Goal: Information Seeking & Learning: Learn about a topic

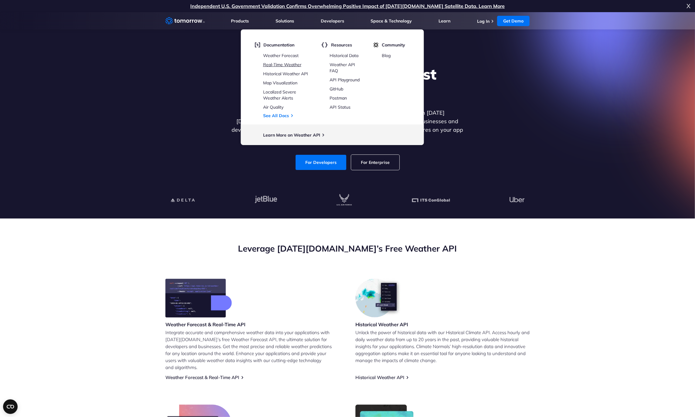
click at [283, 64] on link "Real-Time Weather" at bounding box center [282, 64] width 38 height 5
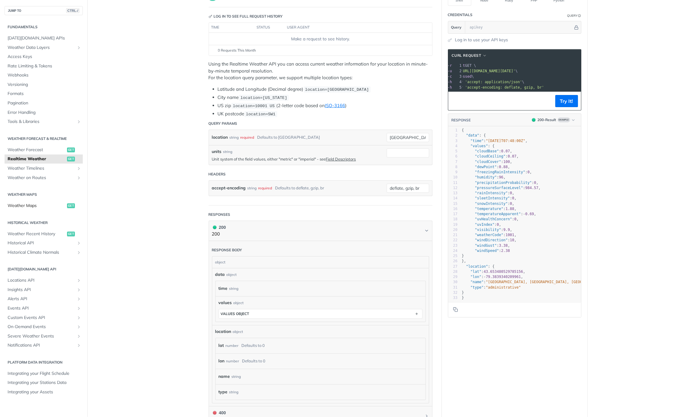
scroll to position [91, 0]
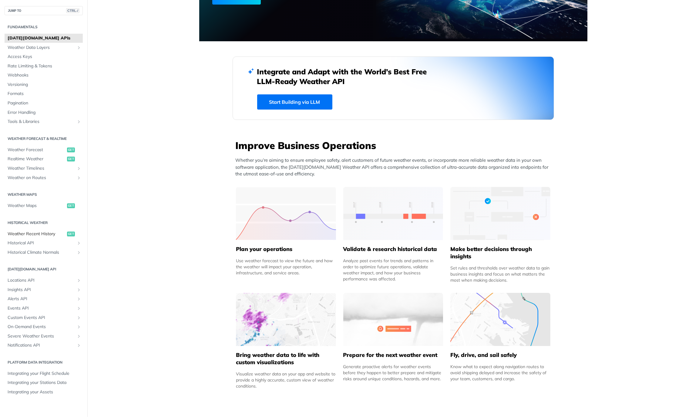
scroll to position [121, 0]
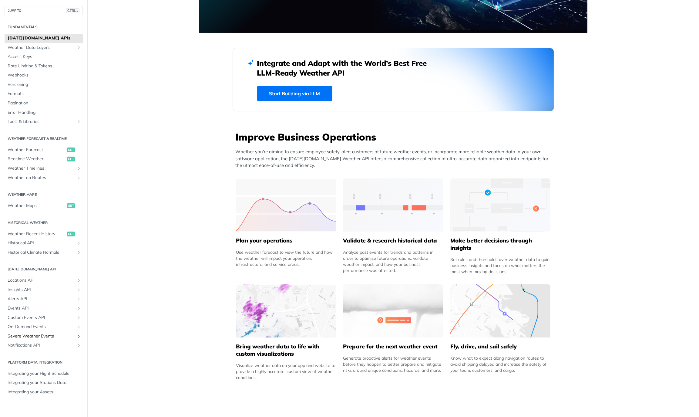
click at [48, 337] on span "Severe Weather Events" at bounding box center [41, 336] width 67 height 6
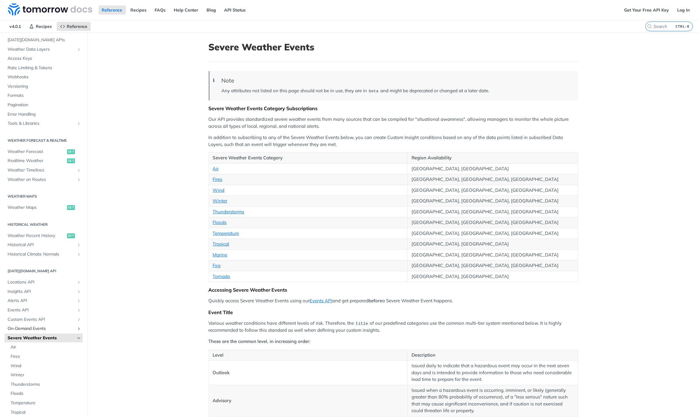
scroll to position [89, 0]
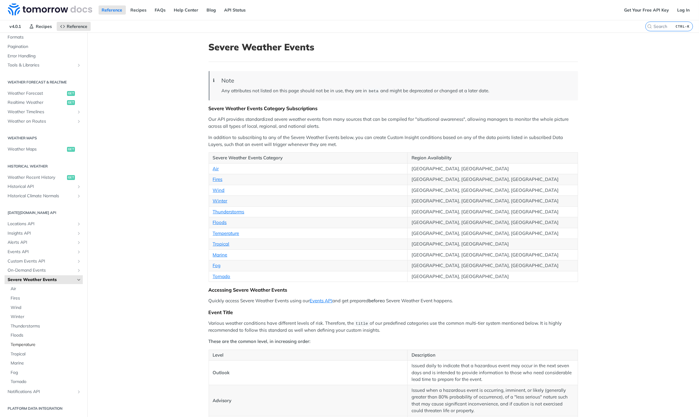
click at [30, 342] on span "Temperature" at bounding box center [46, 345] width 71 height 6
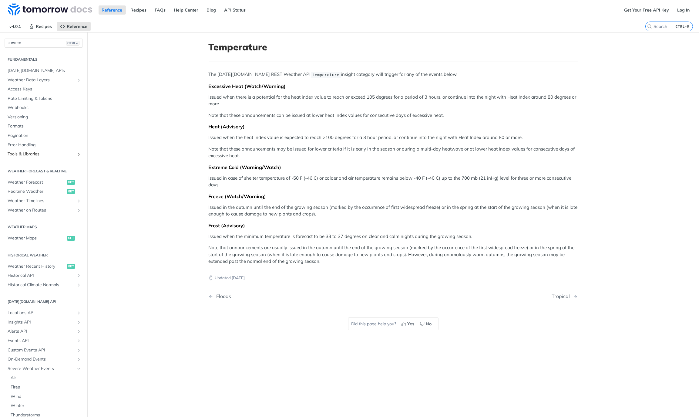
click at [27, 154] on span "Tools & Libraries" at bounding box center [41, 154] width 67 height 6
click at [24, 127] on span "Formats" at bounding box center [45, 126] width 74 height 6
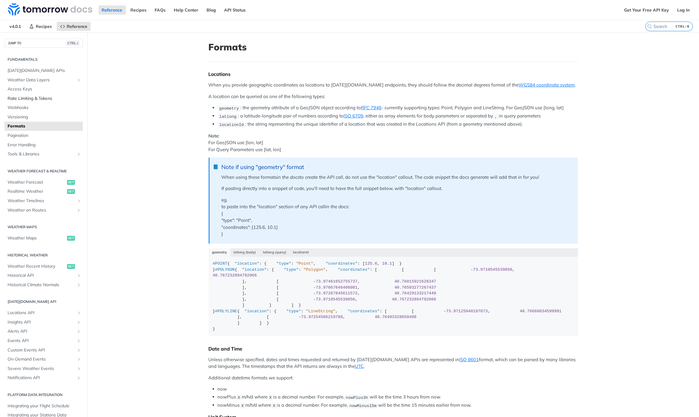
click at [22, 98] on span "Rate Limiting & Tokens" at bounding box center [45, 99] width 74 height 6
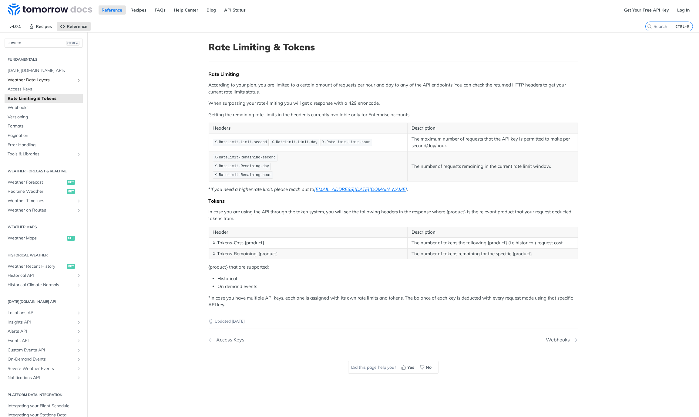
click at [27, 80] on span "Weather Data Layers" at bounding box center [41, 80] width 67 height 6
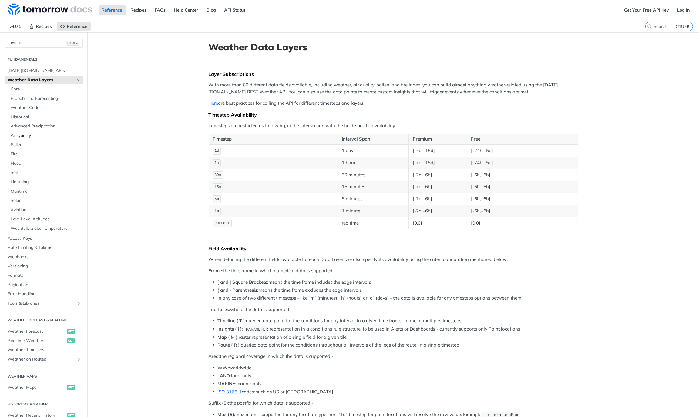
click at [22, 139] on link "Air Quality" at bounding box center [45, 135] width 75 height 9
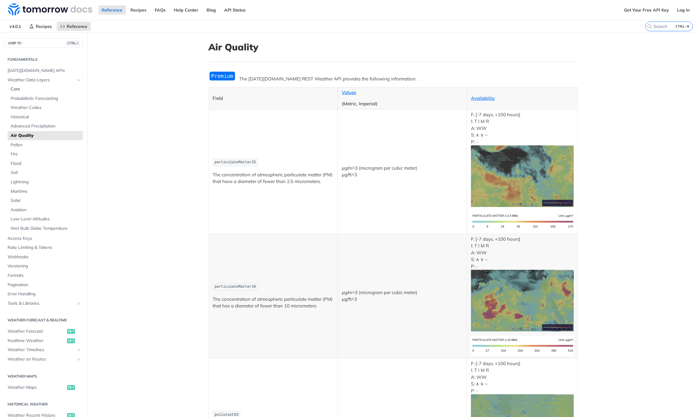
click at [28, 89] on span "Core" at bounding box center [46, 89] width 71 height 6
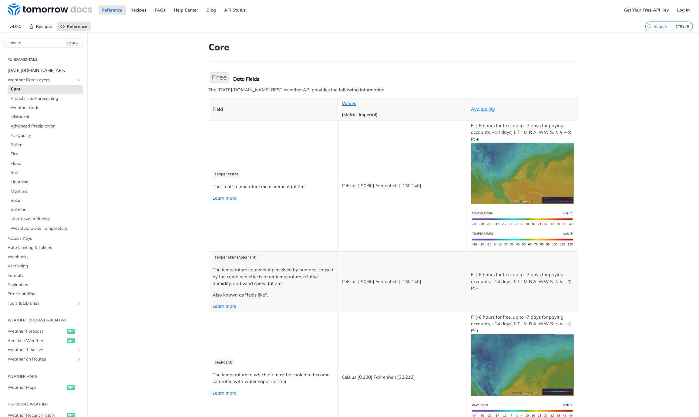
click at [32, 69] on span "Tomorrow.io APIs" at bounding box center [45, 71] width 74 height 6
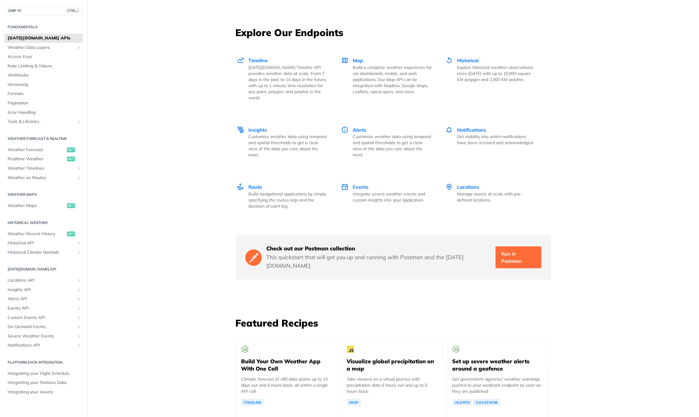
scroll to position [819, 0]
click at [355, 58] on span "Map" at bounding box center [358, 61] width 10 height 6
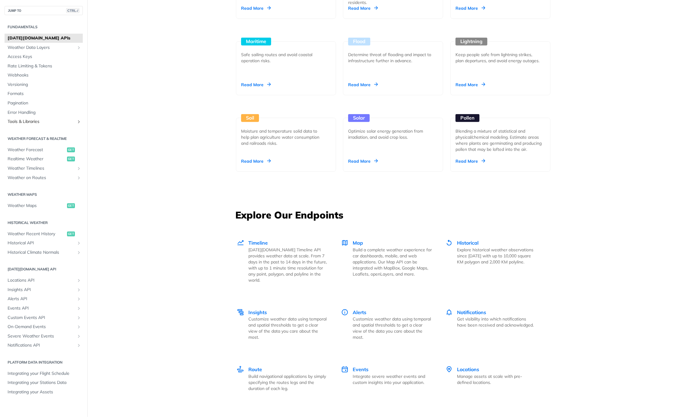
scroll to position [607, 0]
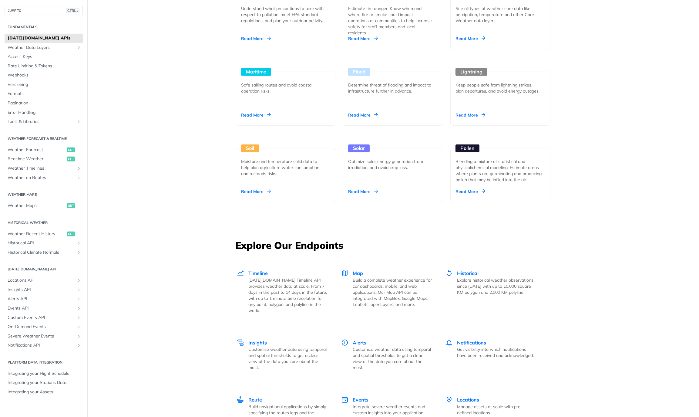
click at [81, 121] on icon "Show subpages for Tools & Libraries" at bounding box center [78, 121] width 5 height 5
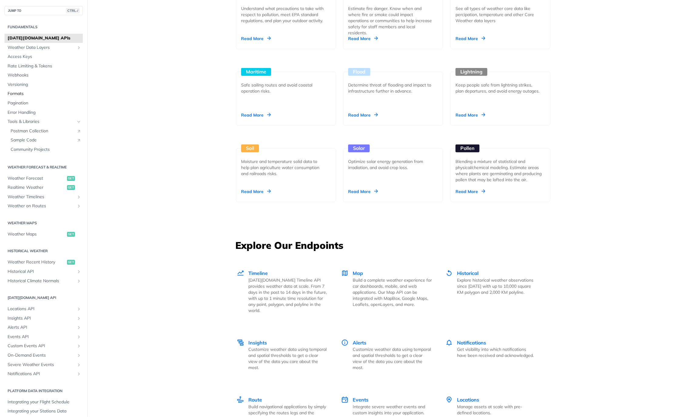
click at [20, 96] on span "Formats" at bounding box center [45, 94] width 74 height 6
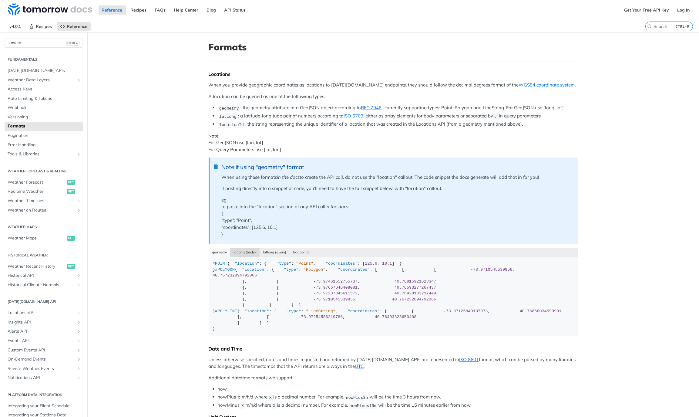
click at [239, 248] on button "latlong (body)" at bounding box center [244, 252] width 29 height 8
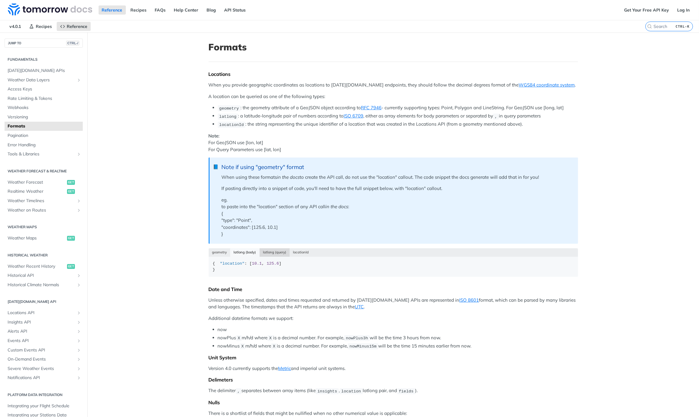
drag, startPoint x: 265, startPoint y: 251, endPoint x: 291, endPoint y: 255, distance: 25.7
click at [267, 251] on button "latlong (query)" at bounding box center [275, 252] width 30 height 8
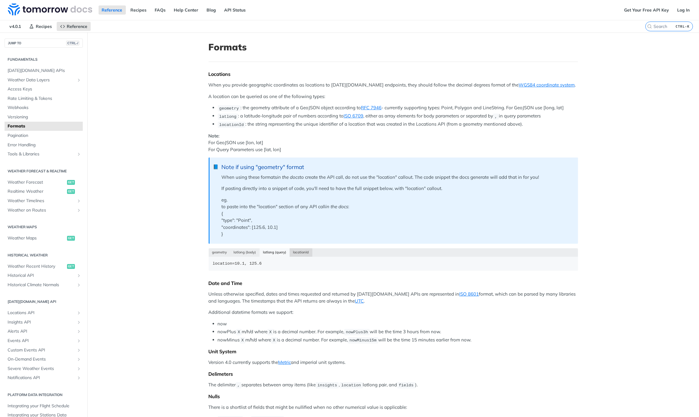
click at [300, 251] on button "locationId" at bounding box center [301, 252] width 23 height 8
click at [25, 118] on span "Versioning" at bounding box center [45, 117] width 74 height 6
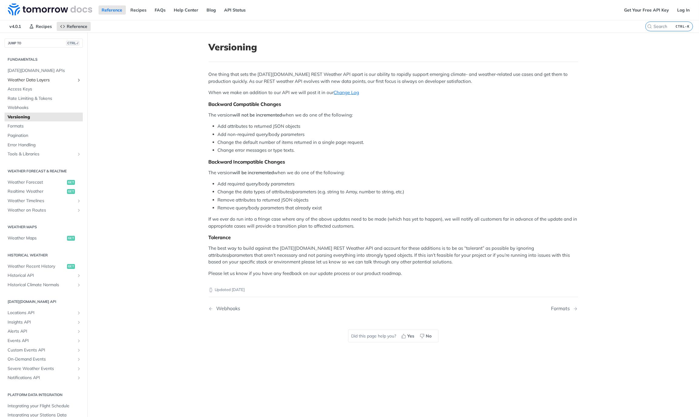
click at [22, 79] on span "Weather Data Layers" at bounding box center [41, 80] width 67 height 6
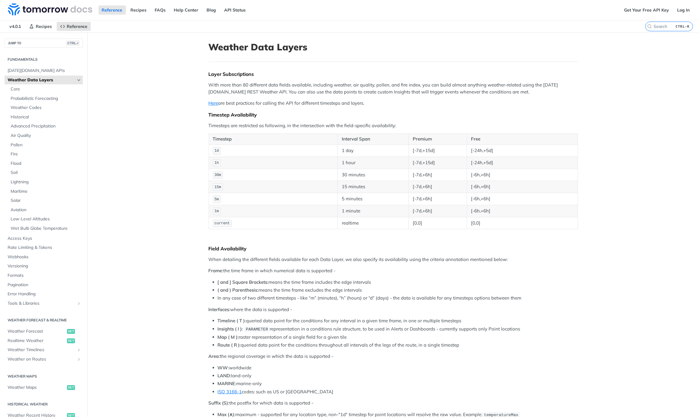
drag, startPoint x: 95, startPoint y: 64, endPoint x: 140, endPoint y: 263, distance: 203.9
click at [163, 11] on link "FAQs" at bounding box center [161, 9] width 18 height 9
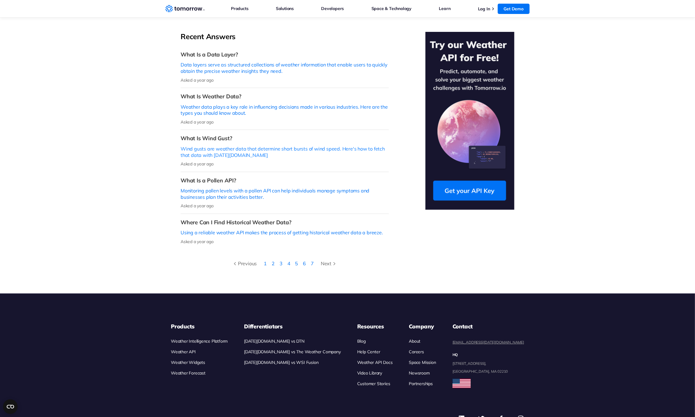
scroll to position [152, 0]
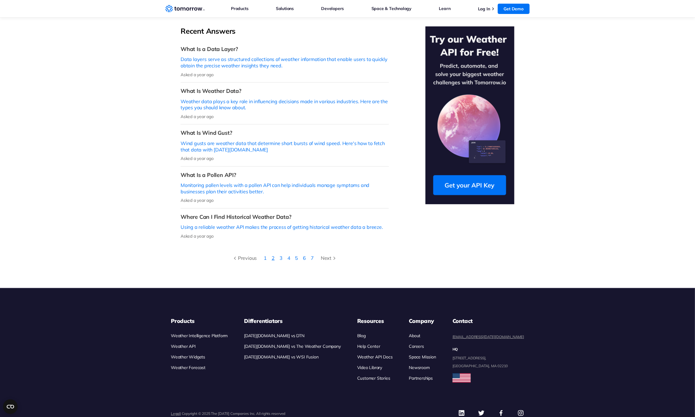
click at [272, 255] on link "2" at bounding box center [273, 258] width 3 height 6
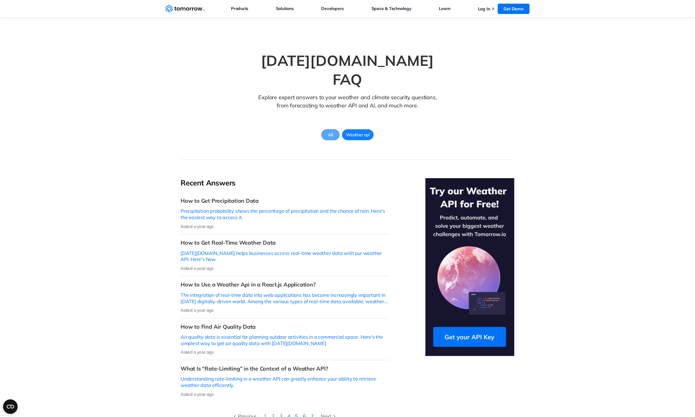
click at [328, 131] on span "All" at bounding box center [330, 135] width 12 height 8
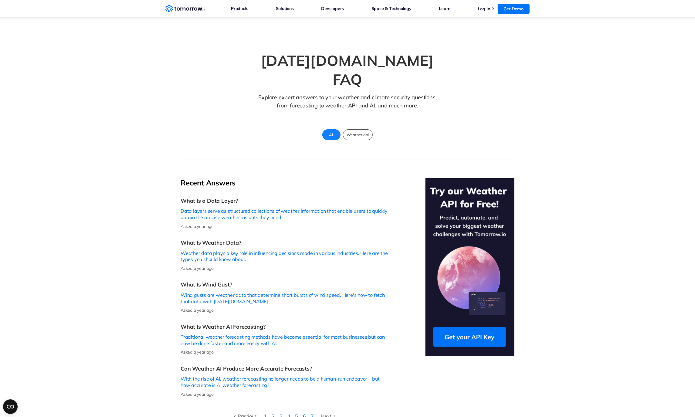
click at [273, 413] on link "2" at bounding box center [273, 416] width 3 height 6
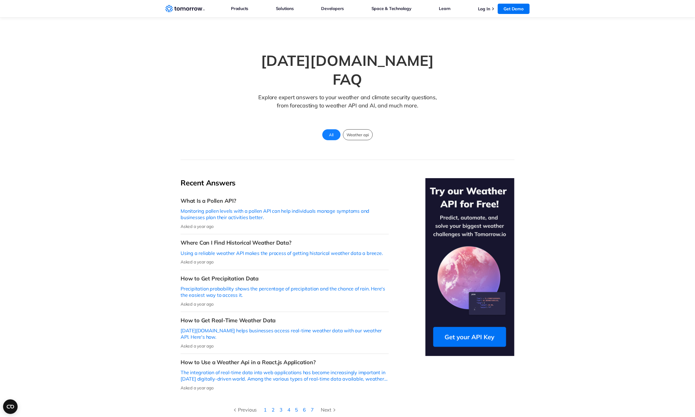
click at [283, 406] on li "3" at bounding box center [281, 410] width 8 height 8
click at [282, 407] on link "3" at bounding box center [280, 410] width 3 height 6
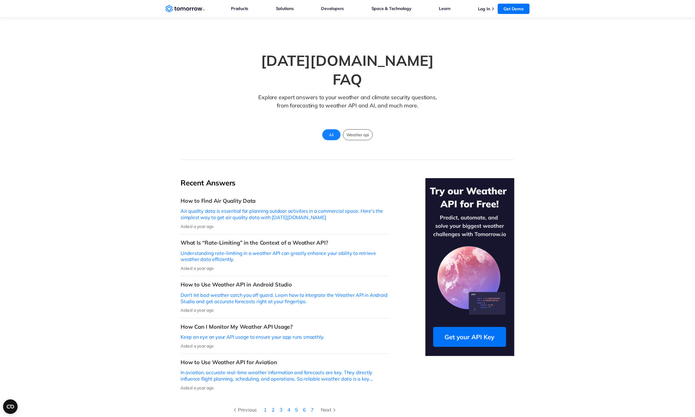
click at [289, 407] on link "4" at bounding box center [288, 410] width 3 height 6
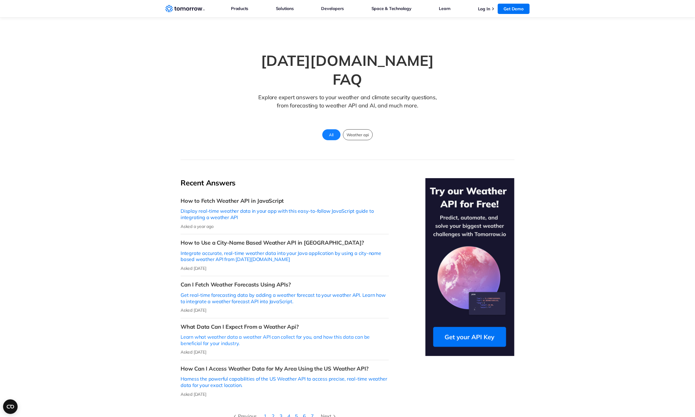
click at [289, 334] on p "Learn what weather data a weather API can collect for you, and how this data ca…" at bounding box center [285, 340] width 208 height 13
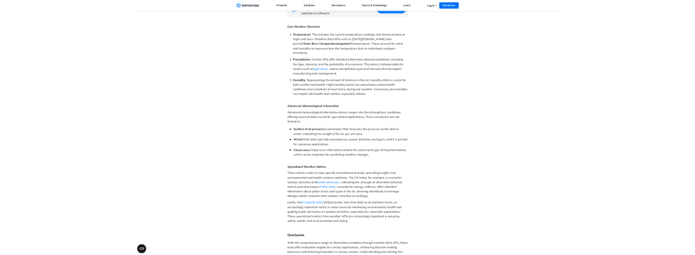
scroll to position [394, 0]
